Goal: Task Accomplishment & Management: Manage account settings

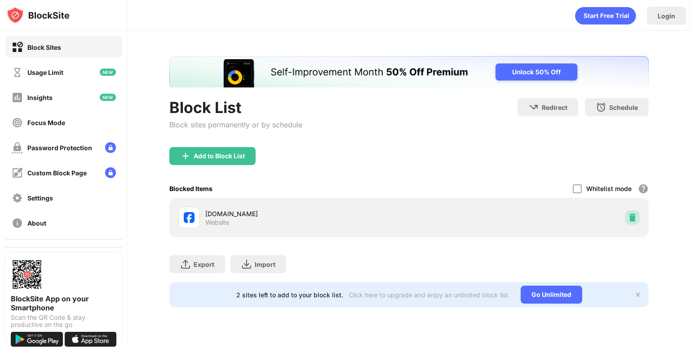
click at [633, 217] on img at bounding box center [632, 217] width 9 height 9
